Goal: Information Seeking & Learning: Learn about a topic

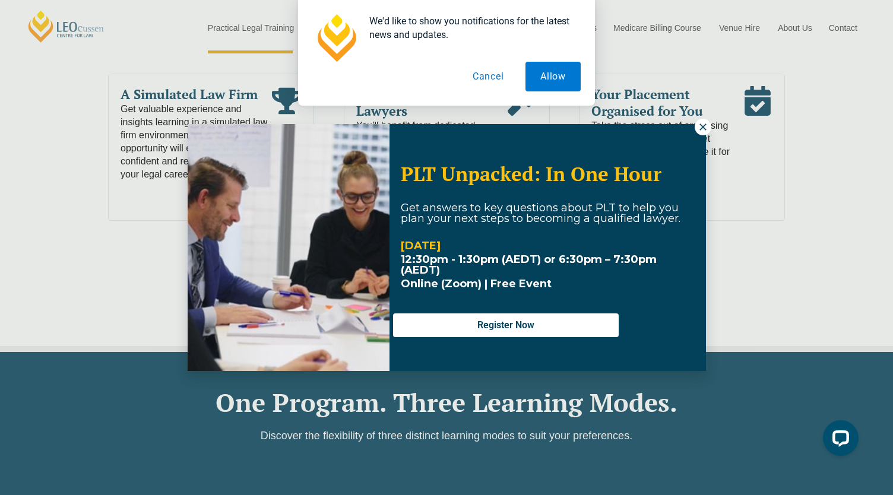
click at [499, 81] on button "Cancel" at bounding box center [488, 77] width 61 height 30
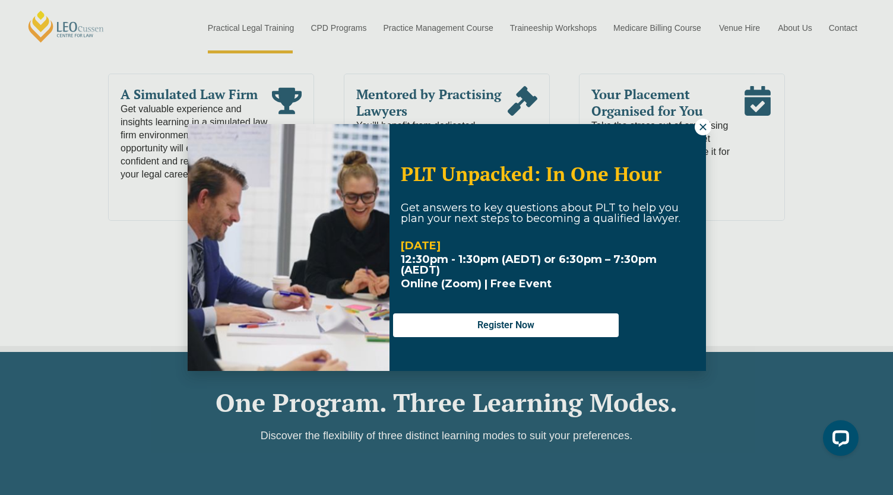
click at [698, 123] on icon at bounding box center [702, 127] width 11 height 11
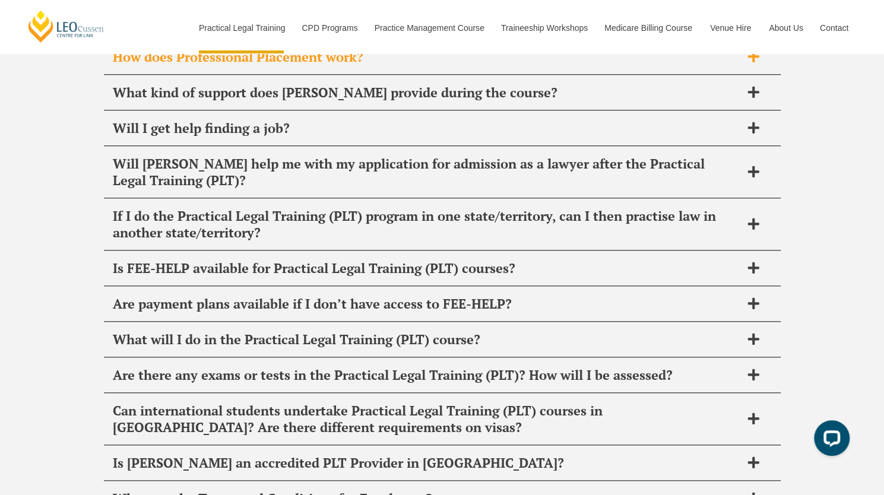
scroll to position [5959, 0]
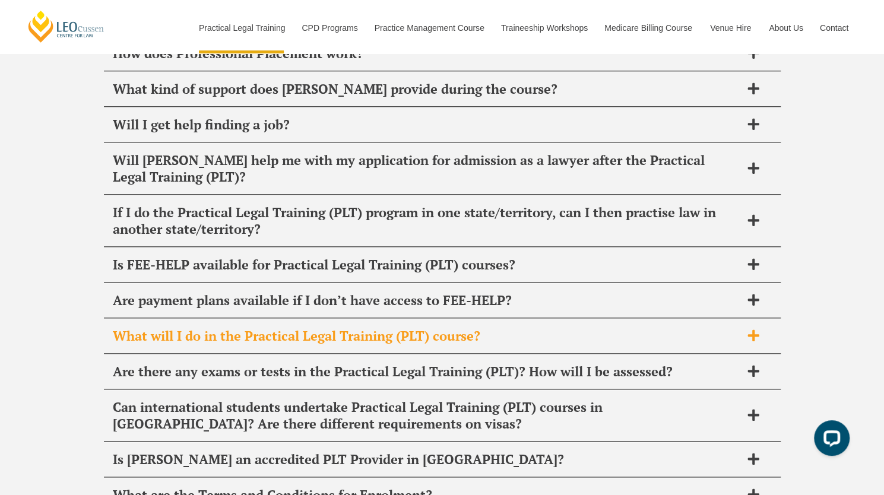
click at [145, 328] on h2 "What will I do in the Practical Legal Training (PLT) course?" at bounding box center [427, 336] width 628 height 17
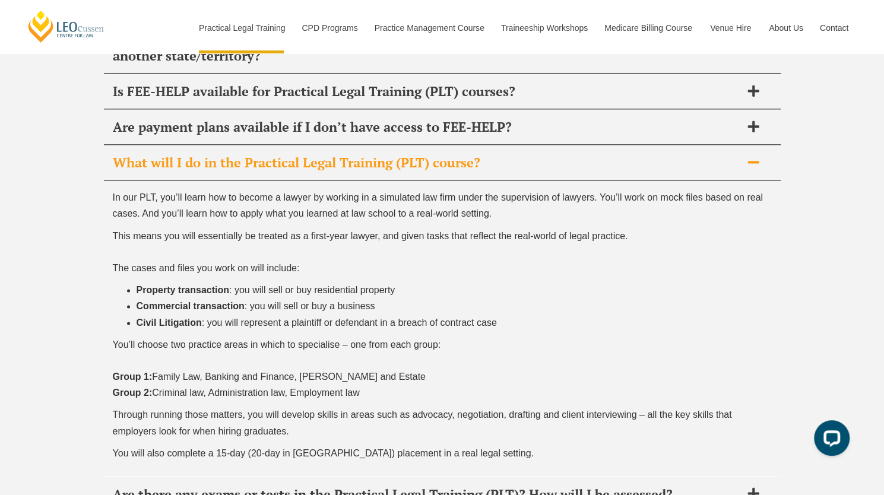
scroll to position [6130, 0]
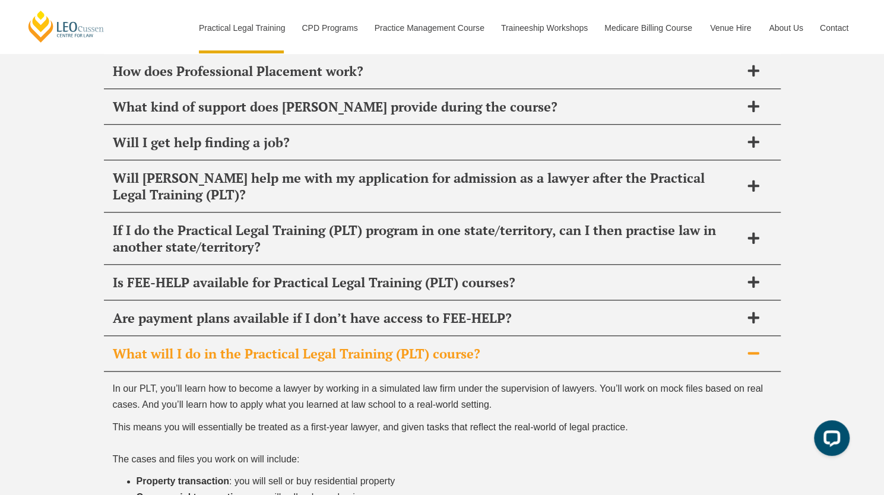
click at [131, 337] on div "What will I do in the Practical Legal Training (PLT) course?" at bounding box center [442, 354] width 677 height 35
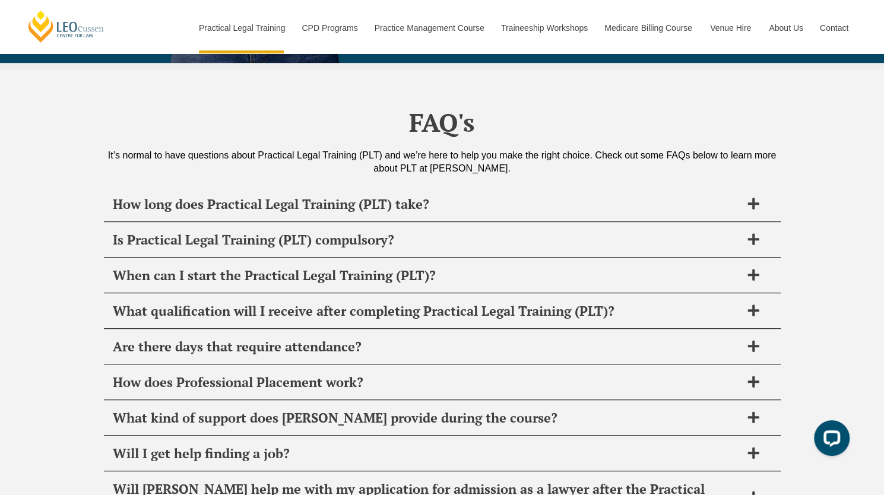
scroll to position [5629, 0]
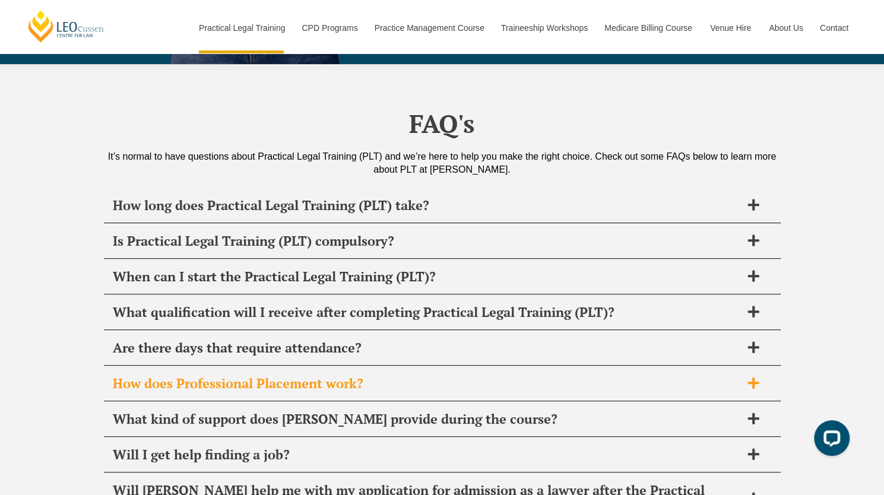
click at [125, 375] on h2 "How does Professional Placement work?" at bounding box center [427, 383] width 628 height 17
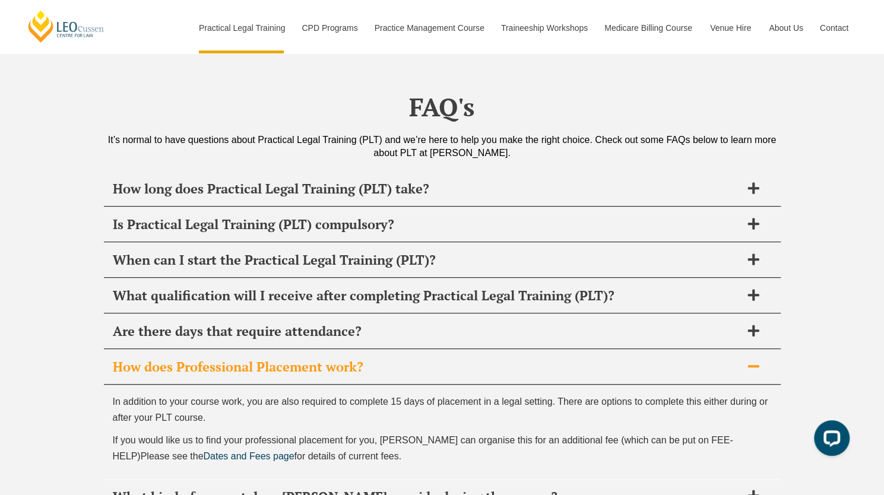
scroll to position [5609, 0]
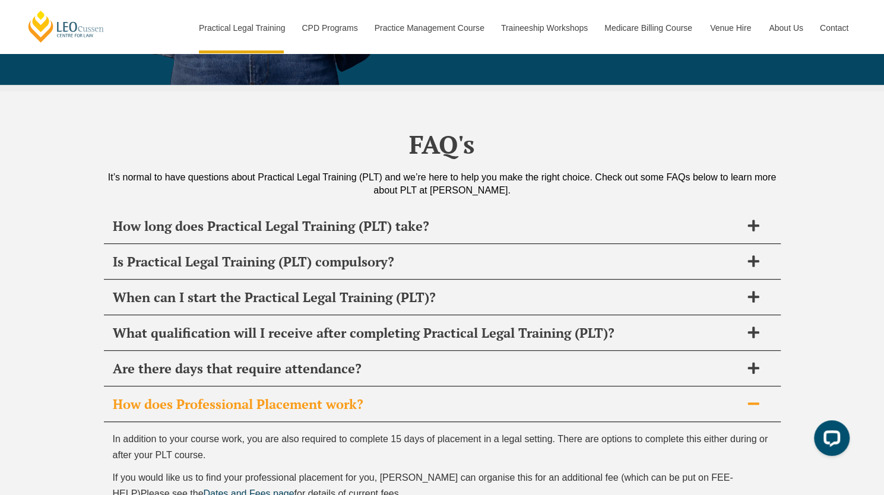
click at [139, 396] on h2 "How does Professional Placement work?" at bounding box center [427, 404] width 628 height 17
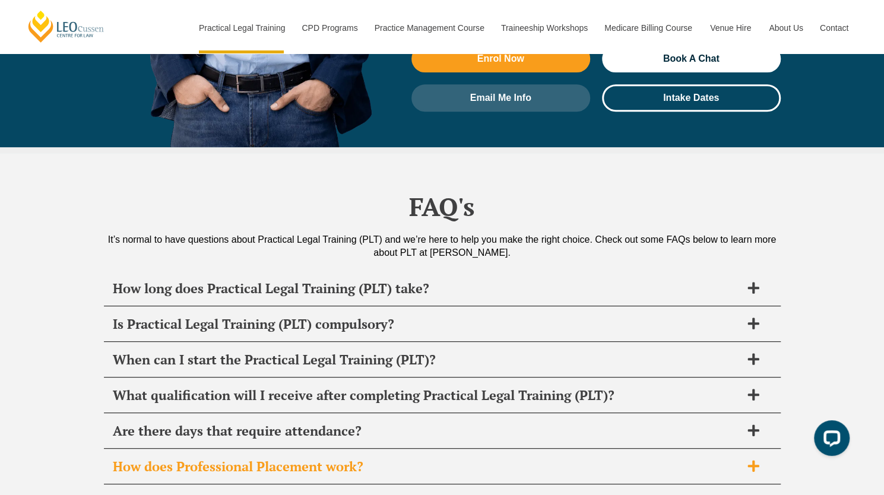
scroll to position [5546, 0]
click at [157, 458] on h2 "How does Professional Placement work?" at bounding box center [427, 466] width 628 height 17
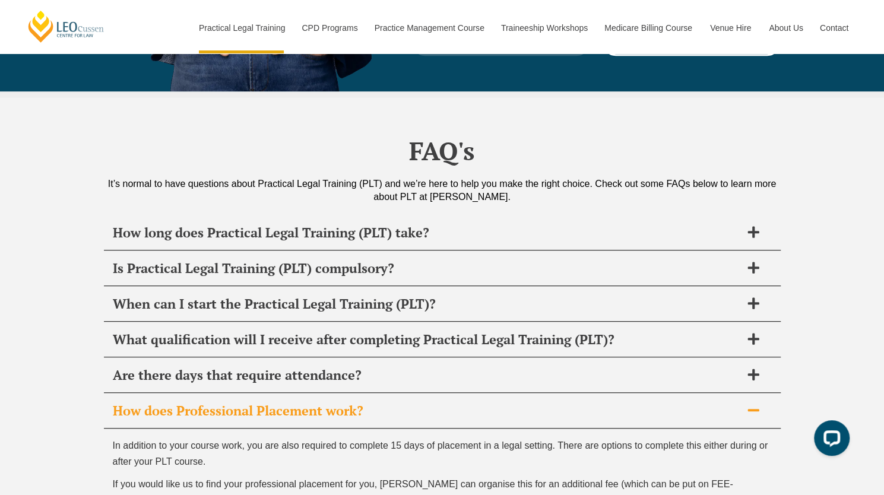
scroll to position [5601, 0]
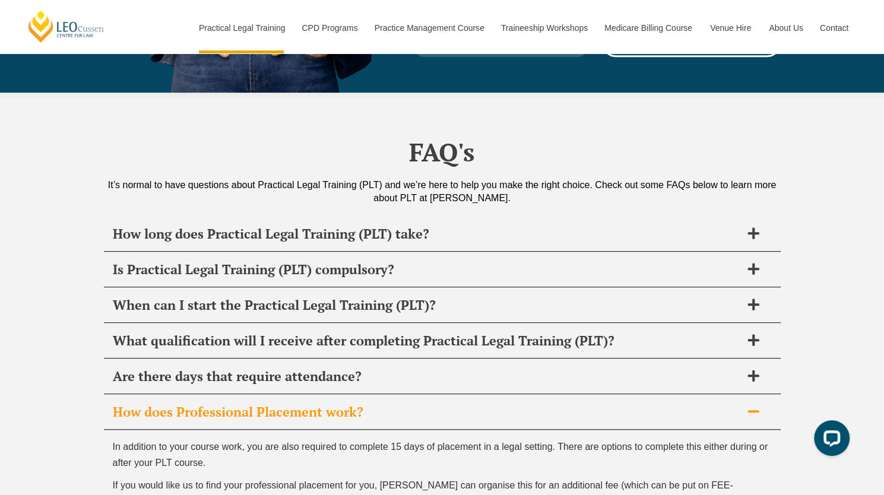
click at [132, 395] on div "How does Professional Placement work?" at bounding box center [442, 412] width 677 height 35
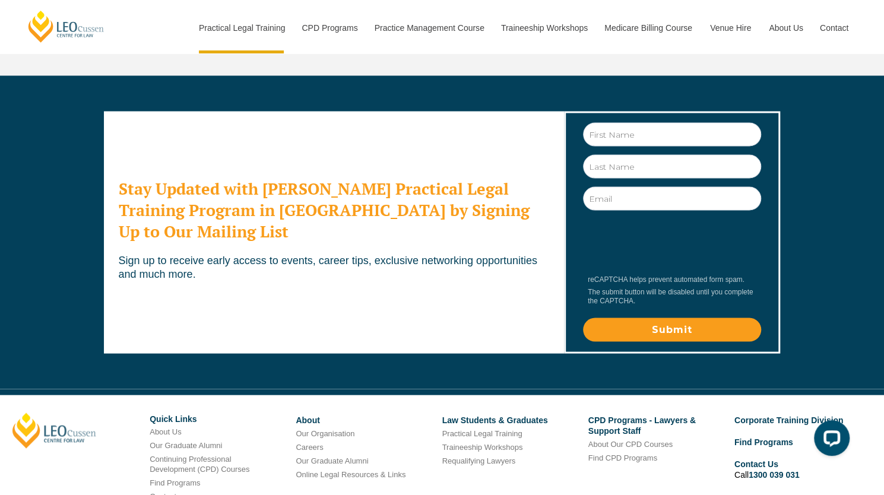
scroll to position [6521, 0]
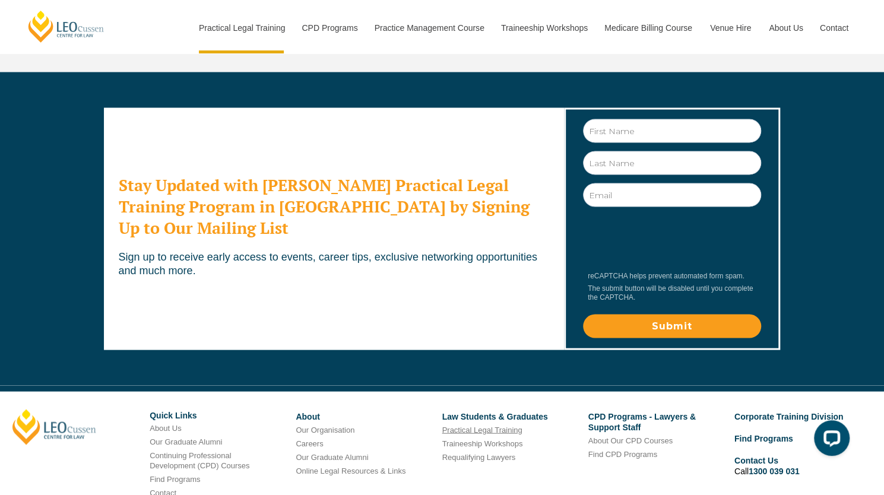
click at [483, 425] on link "Practical Legal Training" at bounding box center [482, 429] width 80 height 9
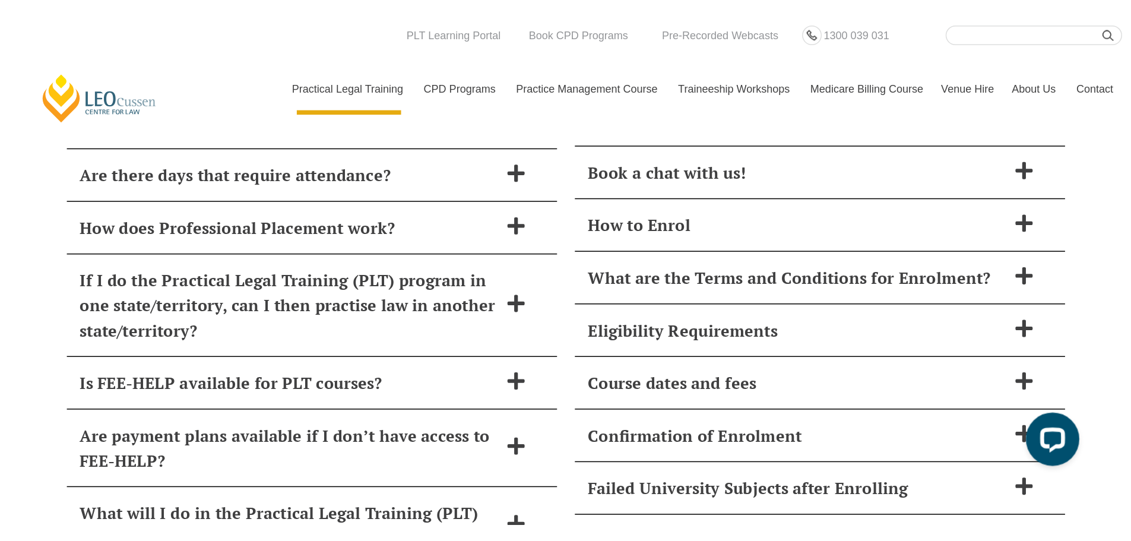
scroll to position [5324, 0]
